Goal: Answer question/provide support: Share knowledge or assist other users

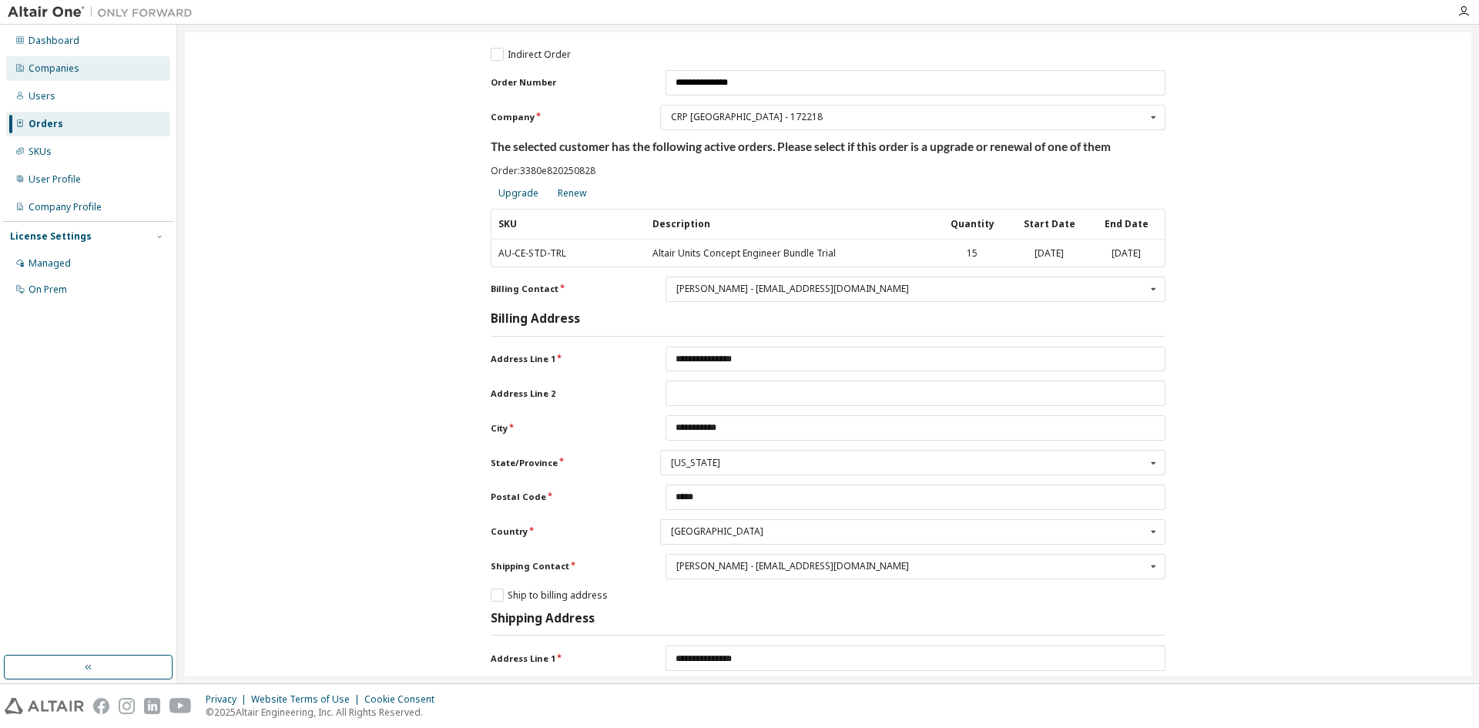
click at [99, 69] on div "Companies" at bounding box center [88, 68] width 164 height 25
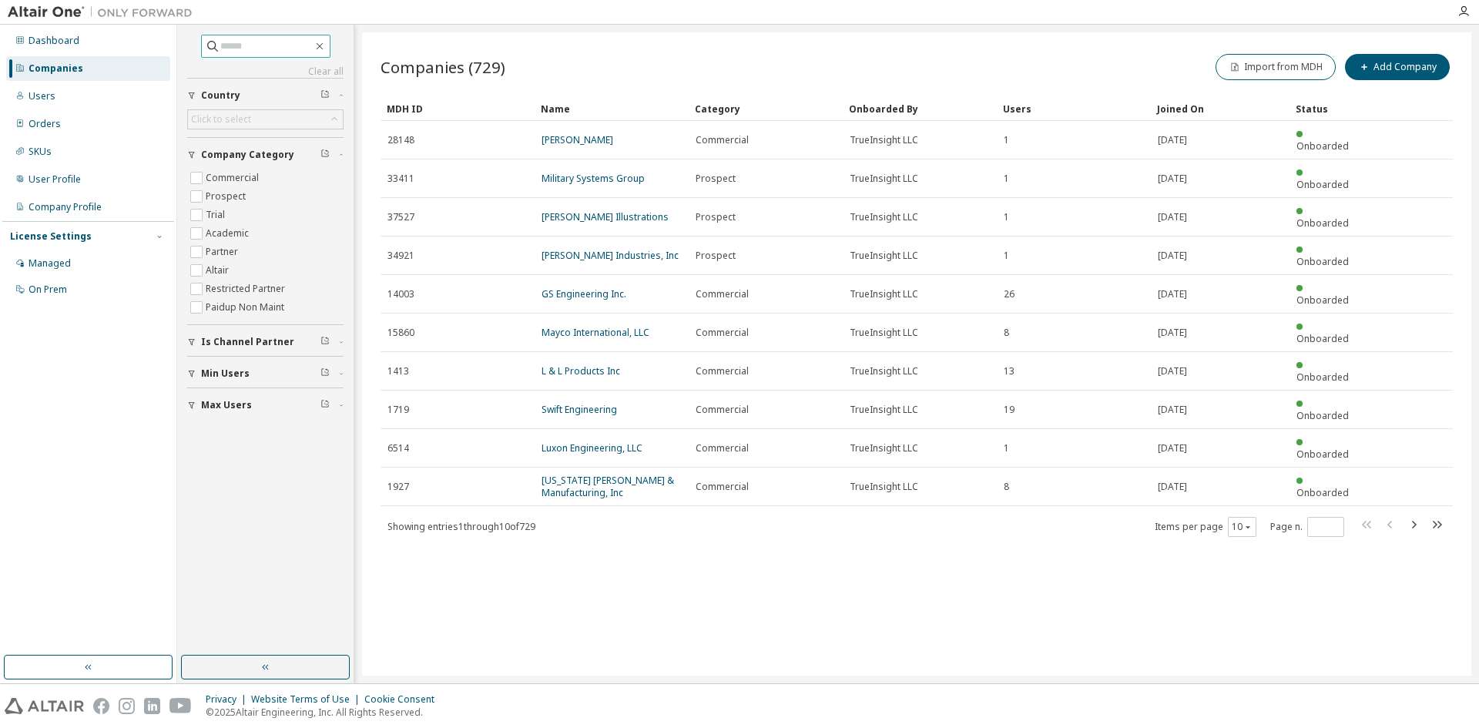
click at [262, 41] on input "text" at bounding box center [266, 46] width 92 height 15
type input "****"
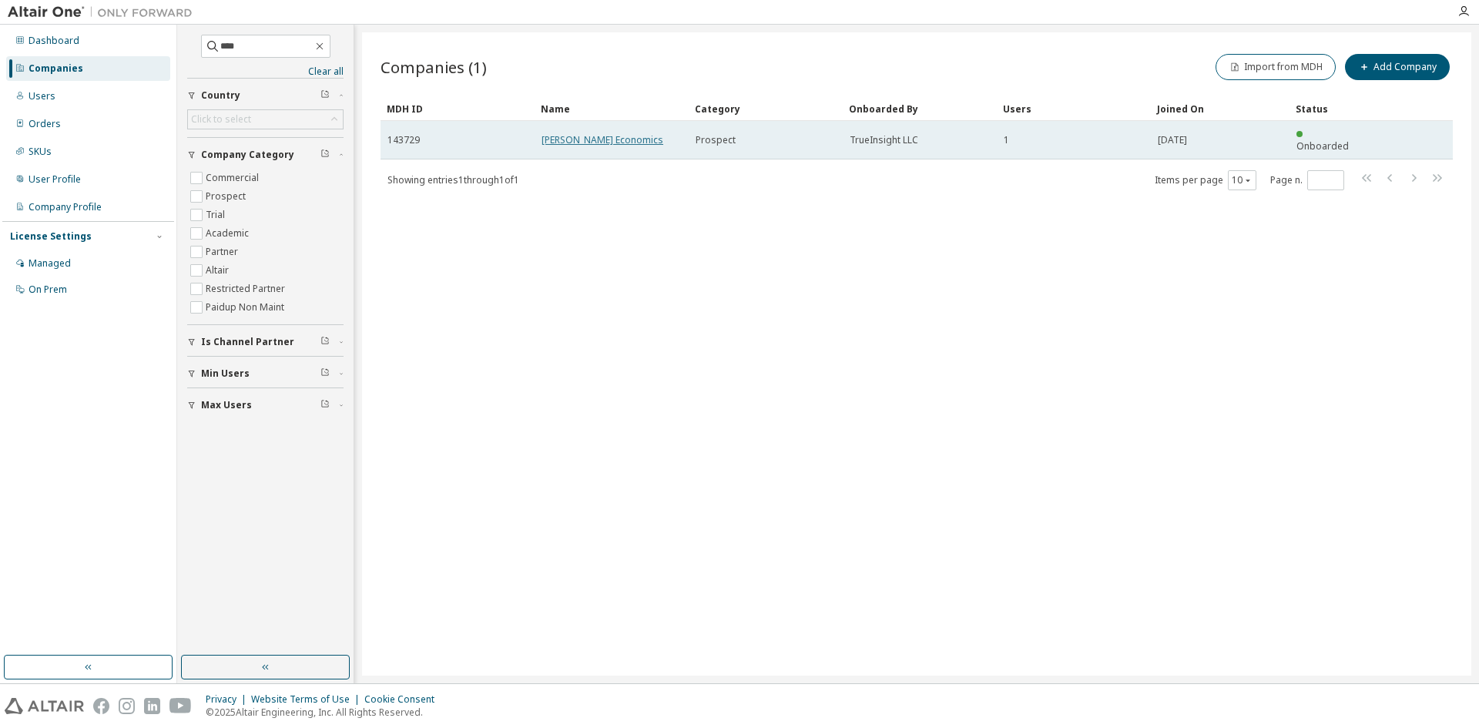
click at [576, 133] on link "[PERSON_NAME] Economics" at bounding box center [603, 139] width 122 height 13
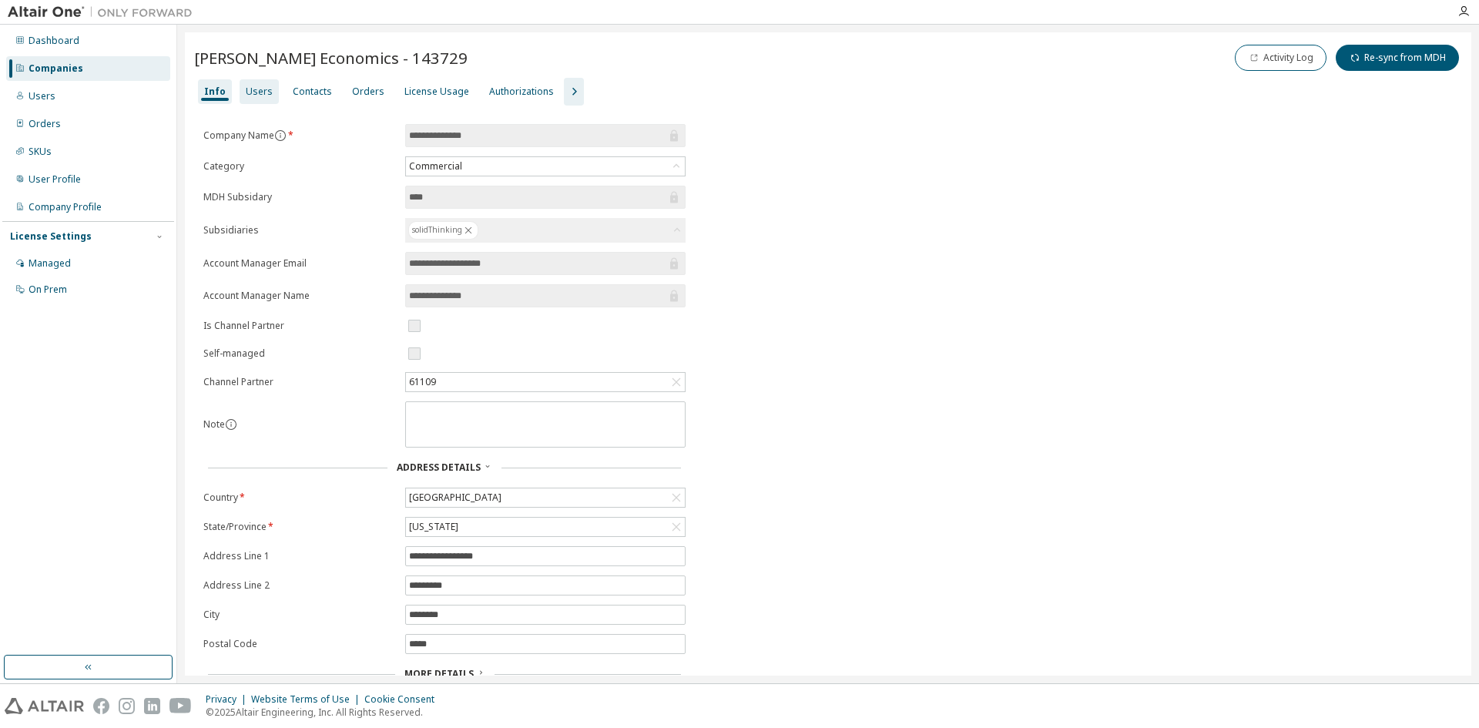
click at [264, 89] on div "Users" at bounding box center [259, 92] width 27 height 12
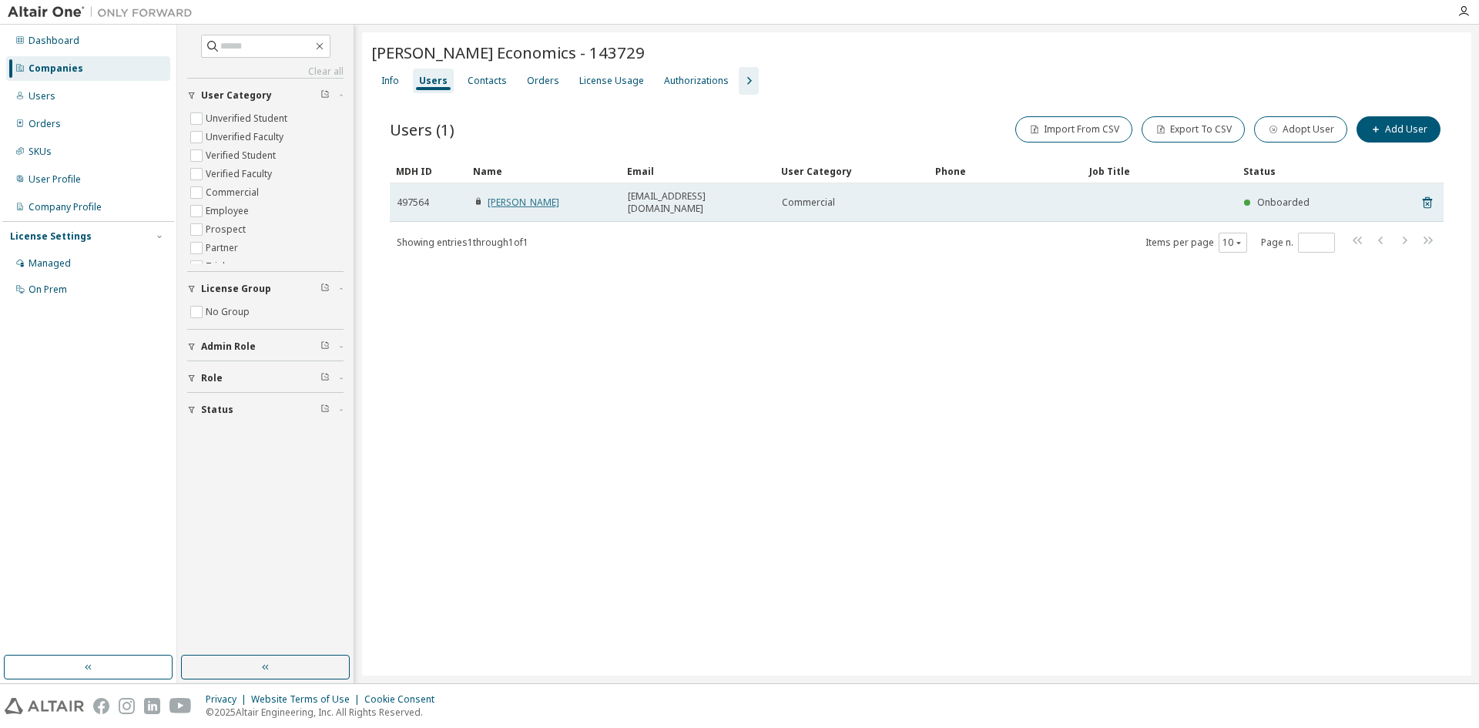
click at [508, 196] on link "[PERSON_NAME]" at bounding box center [524, 202] width 72 height 13
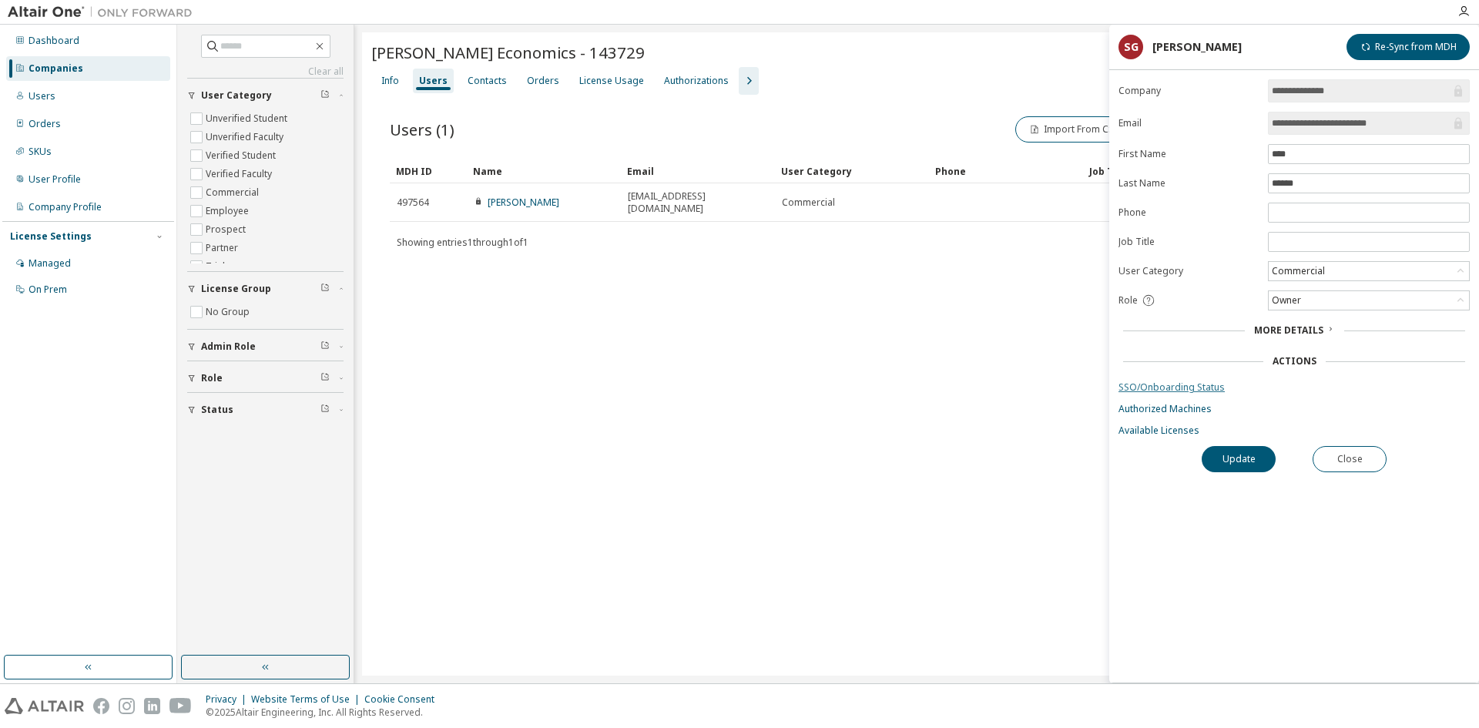
click at [1175, 386] on link "SSO/Onboarding Status" at bounding box center [1294, 387] width 351 height 12
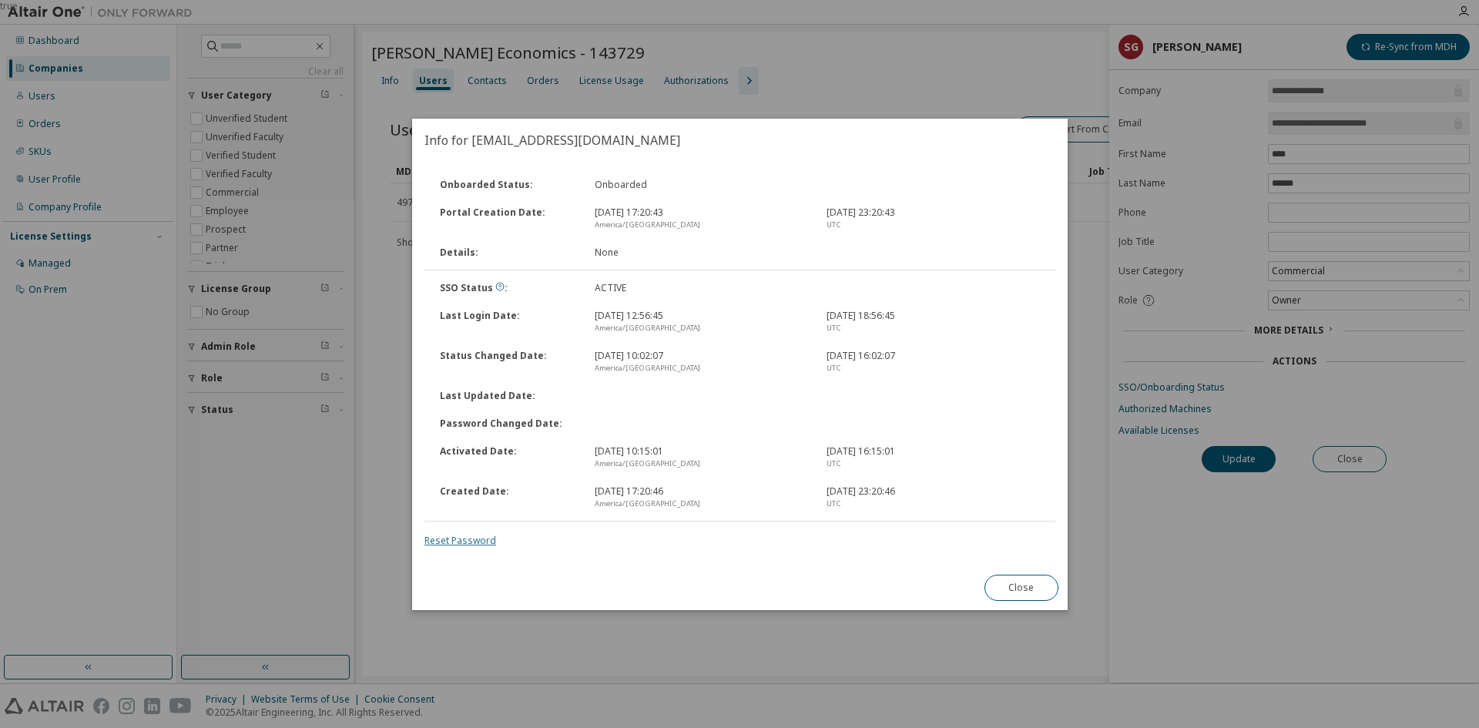
click at [464, 539] on link "Reset Password" at bounding box center [461, 540] width 72 height 13
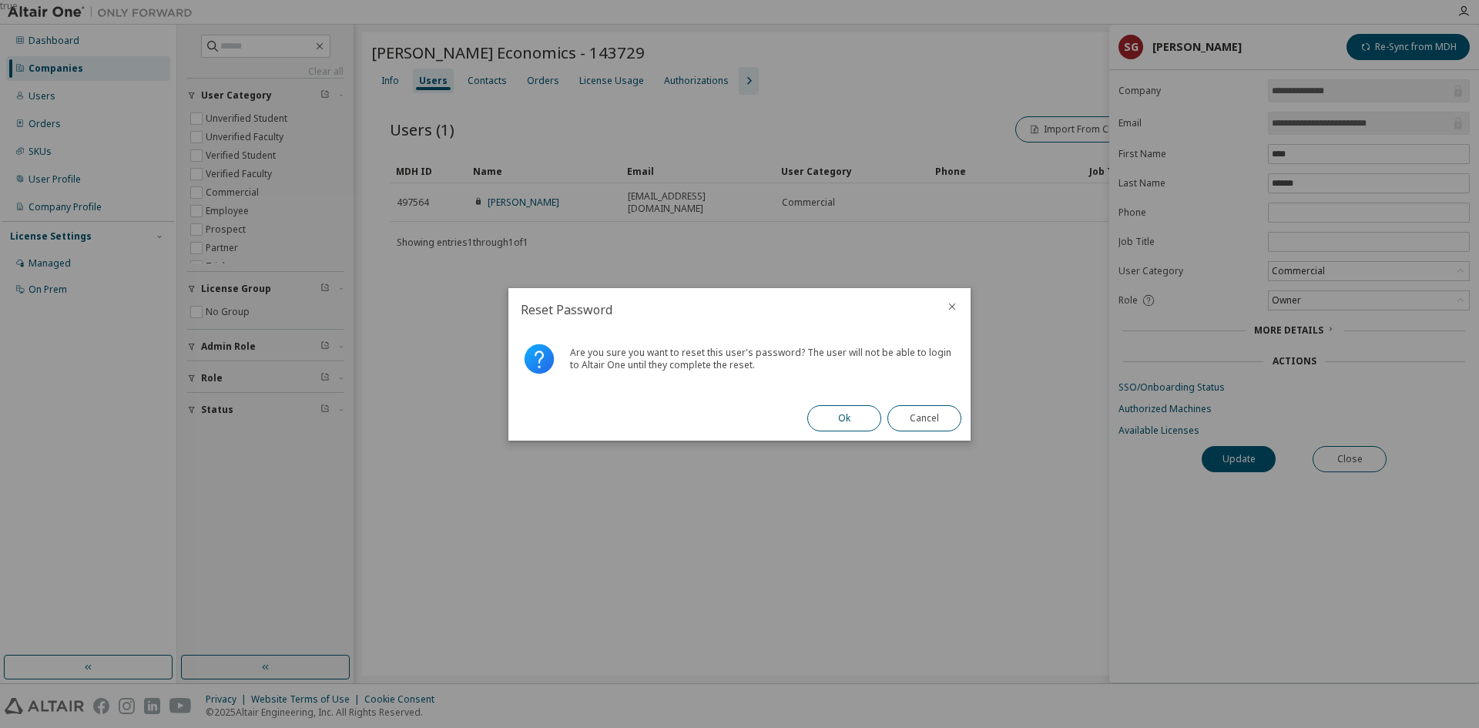
click at [834, 418] on button "Ok" at bounding box center [845, 418] width 74 height 26
click at [919, 421] on button "Close" at bounding box center [925, 418] width 74 height 26
